Goal: Understand process/instructions

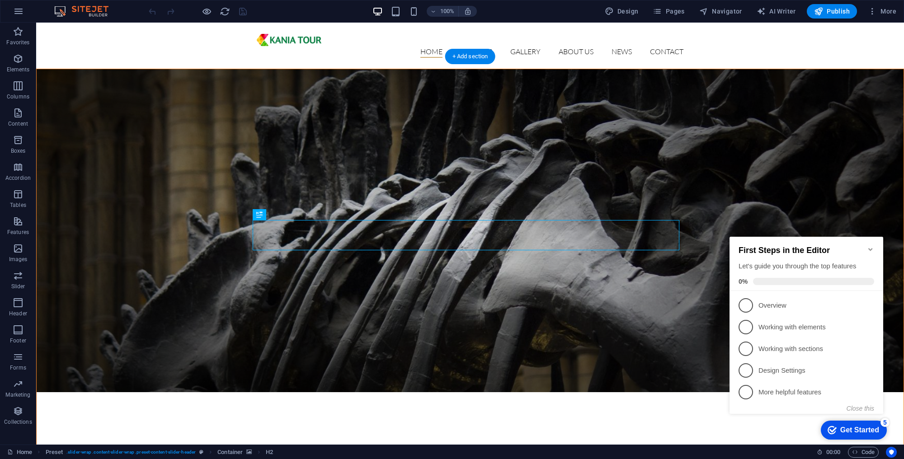
click at [552, 134] on figure at bounding box center [470, 230] width 867 height 323
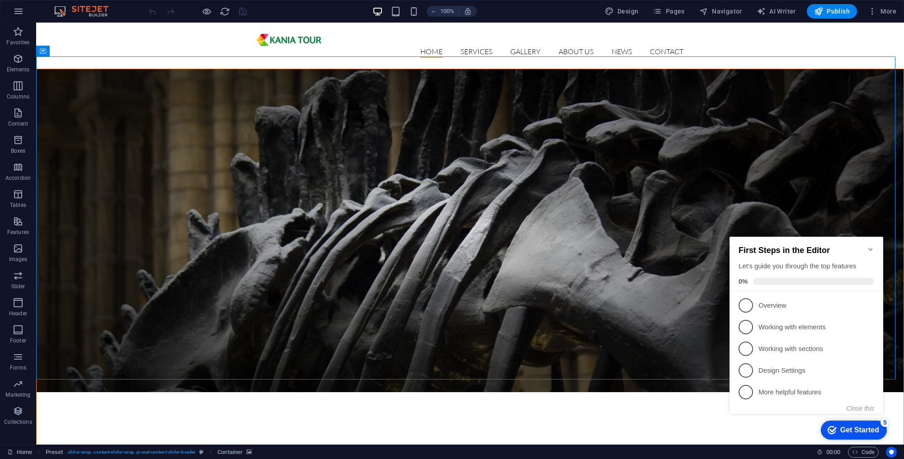
click at [873, 251] on h2 "First Steps in the Editor" at bounding box center [806, 250] width 136 height 9
click at [869, 247] on icon "Minimize checklist" at bounding box center [870, 249] width 7 height 7
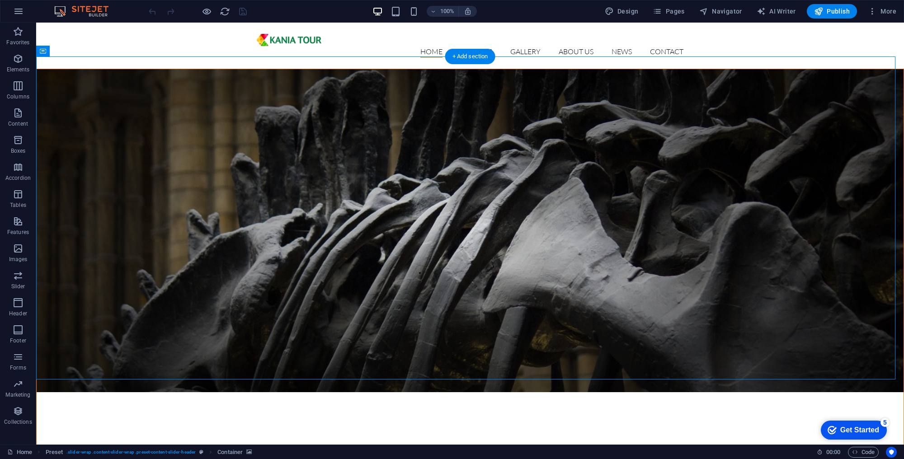
click at [91, 91] on figure at bounding box center [470, 230] width 867 height 323
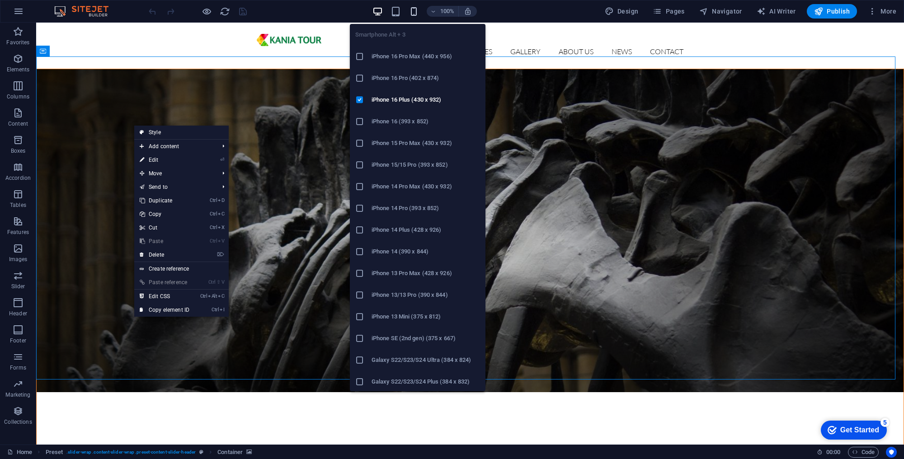
click at [414, 15] on icon "button" at bounding box center [413, 11] width 10 height 10
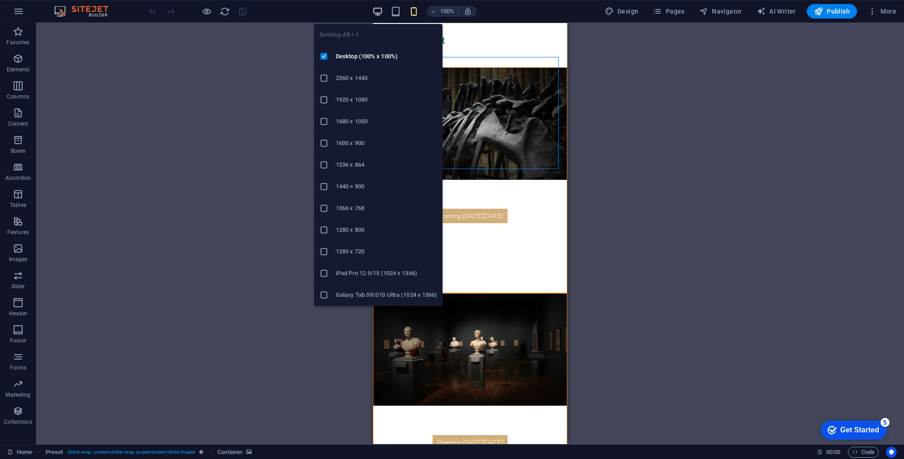
click at [383, 14] on icon "button" at bounding box center [377, 11] width 10 height 10
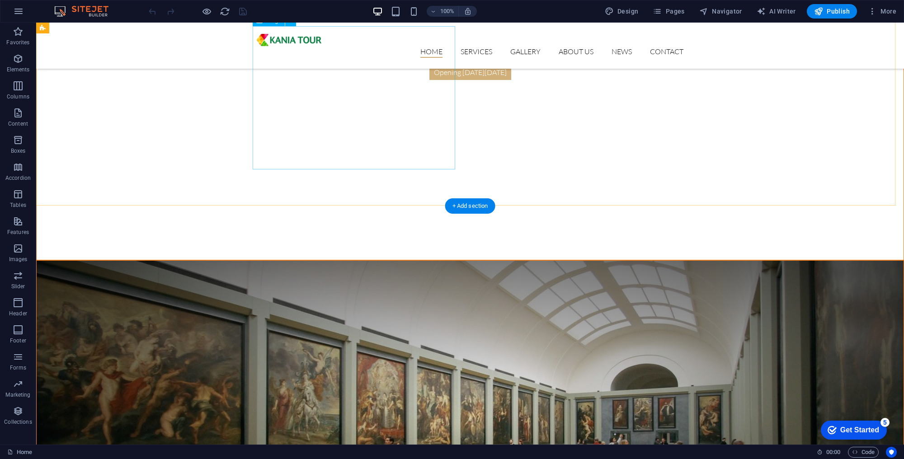
scroll to position [1054, 0]
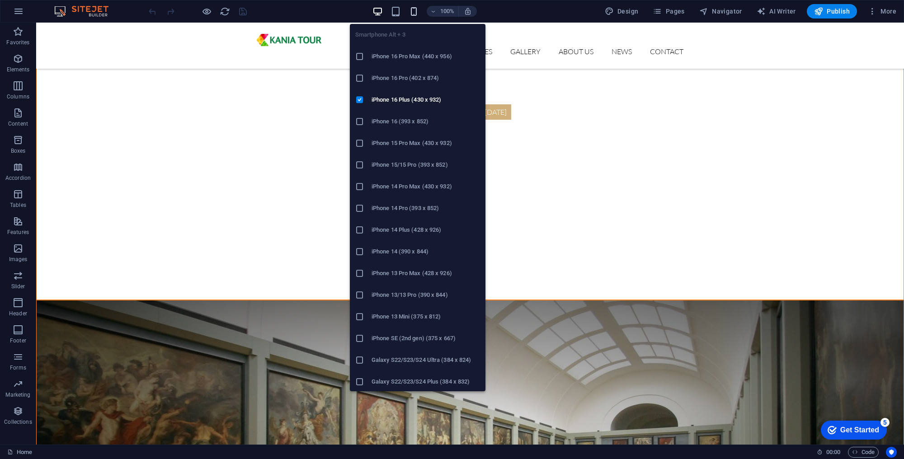
click at [416, 13] on icon "button" at bounding box center [413, 11] width 10 height 10
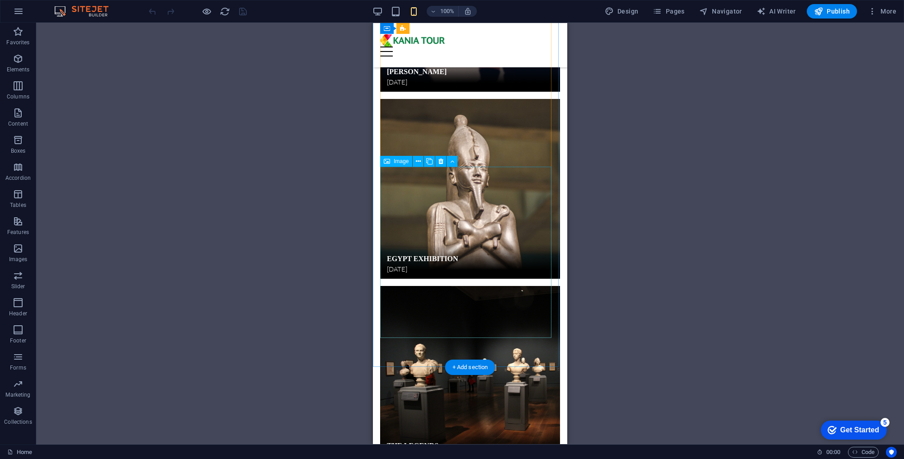
scroll to position [2207, 0]
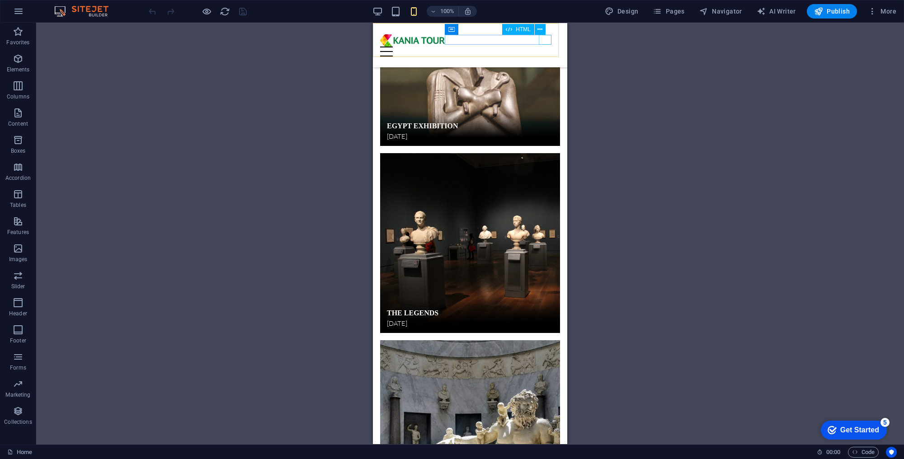
click at [545, 47] on div at bounding box center [470, 52] width 180 height 10
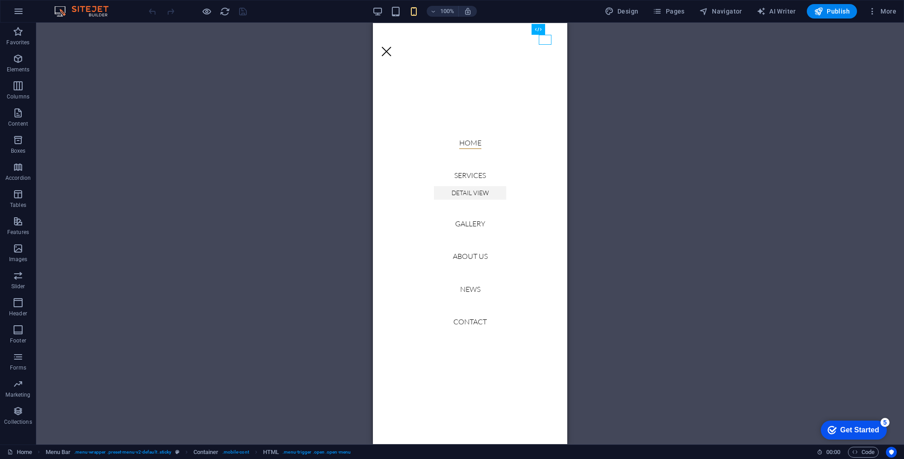
click at [301, 52] on div "Drag here to replace the existing content. Press “Ctrl” if you want to create a…" at bounding box center [470, 234] width 868 height 422
click at [393, 47] on div at bounding box center [386, 52] width 13 height 10
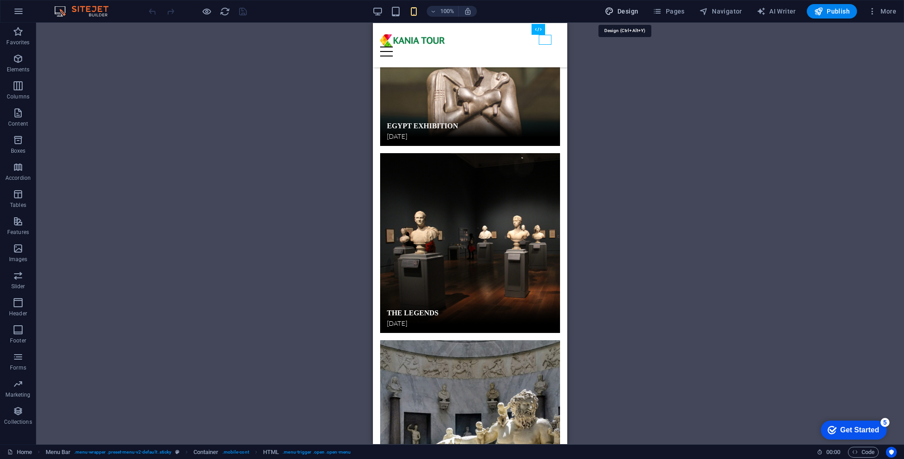
click at [627, 14] on span "Design" at bounding box center [622, 11] width 34 height 9
select select "px"
select select "300"
select select "px"
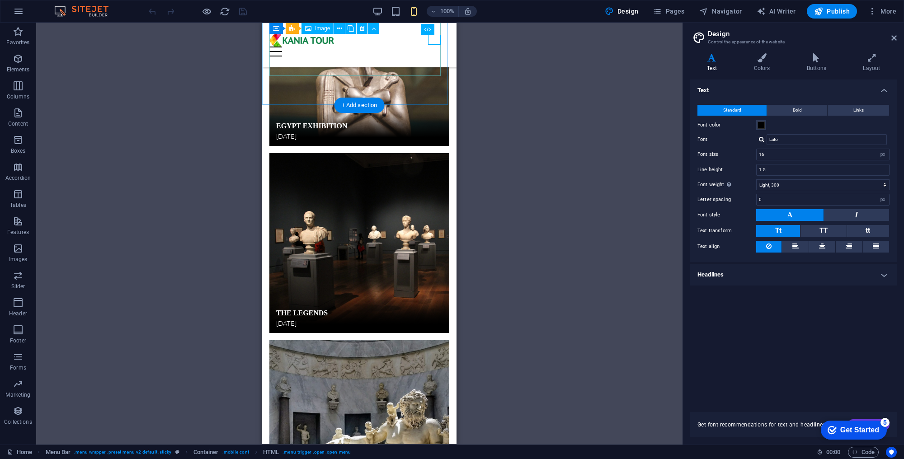
scroll to position [2056, 0]
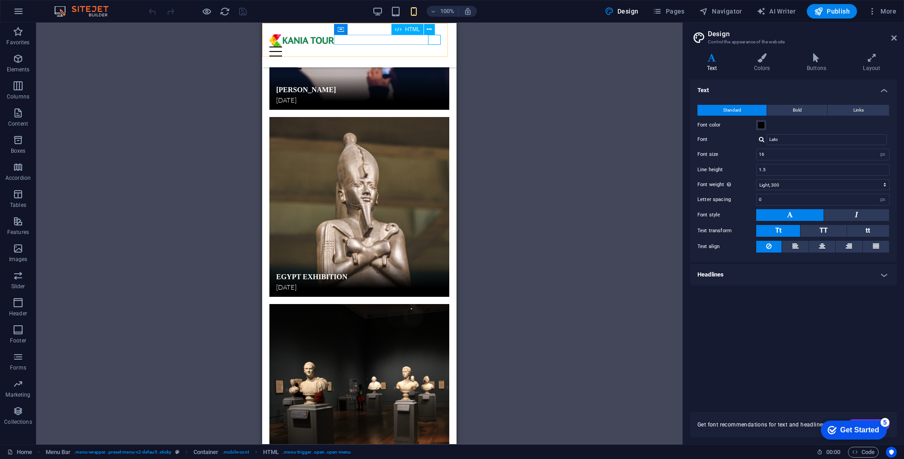
click at [431, 47] on div at bounding box center [359, 52] width 180 height 10
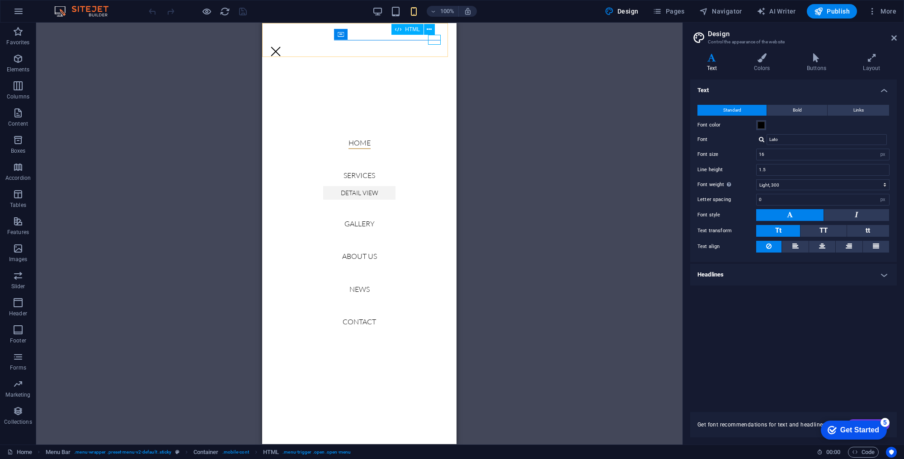
click at [282, 47] on div at bounding box center [275, 52] width 13 height 10
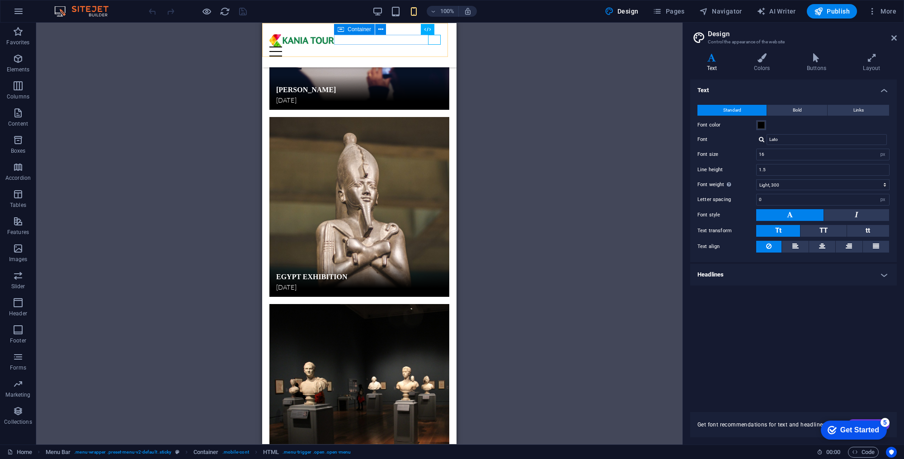
click at [358, 32] on span "Container" at bounding box center [358, 29] width 23 height 5
click at [711, 8] on span "Navigator" at bounding box center [720, 11] width 43 height 9
